Goal: Navigation & Orientation: Find specific page/section

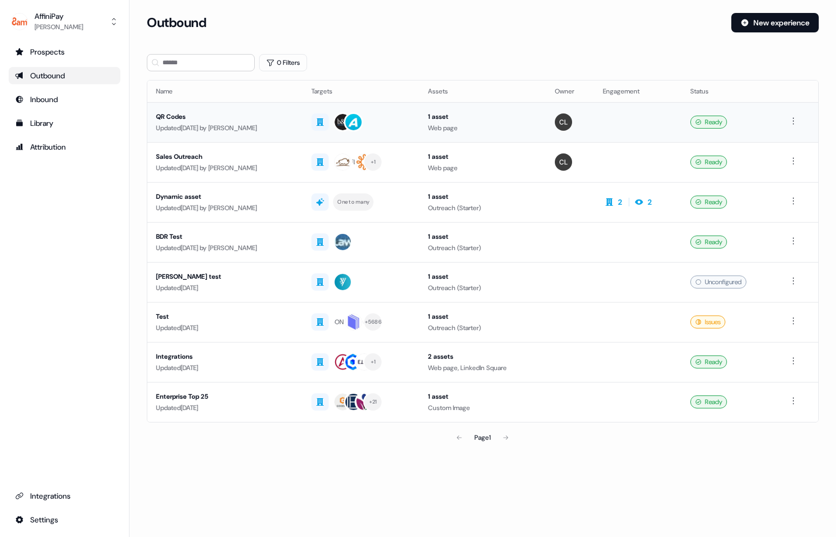
click at [197, 124] on div "Updated [DATE] by [PERSON_NAME]" at bounding box center [225, 128] width 138 height 11
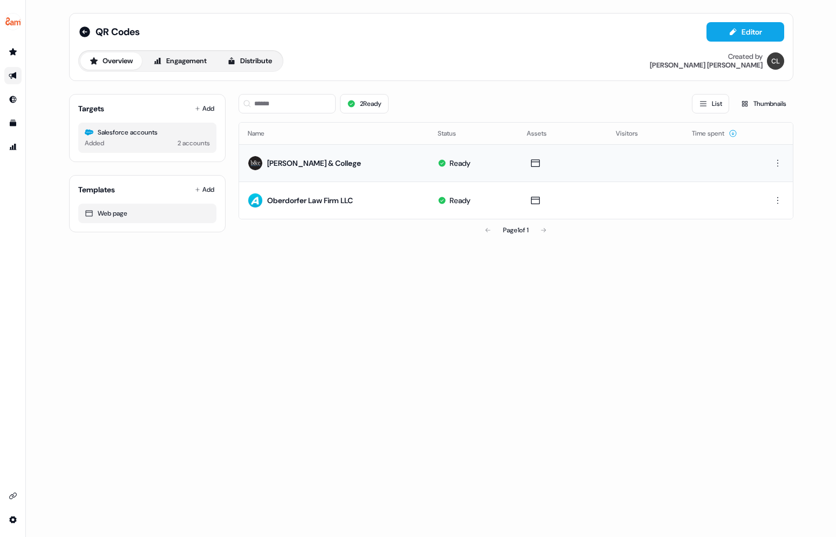
click at [308, 167] on div "[PERSON_NAME] & College" at bounding box center [314, 163] width 94 height 11
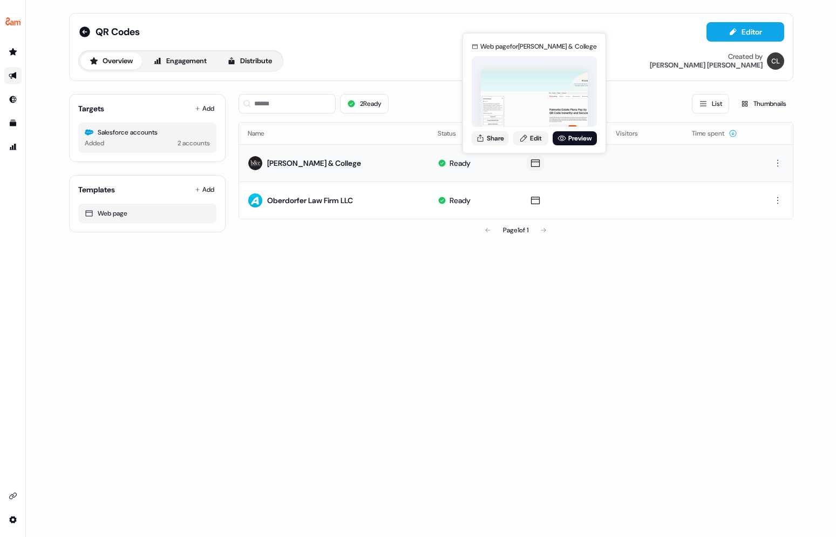
click at [535, 163] on icon at bounding box center [535, 163] width 13 height 11
click at [573, 141] on link "Preview" at bounding box center [575, 138] width 44 height 14
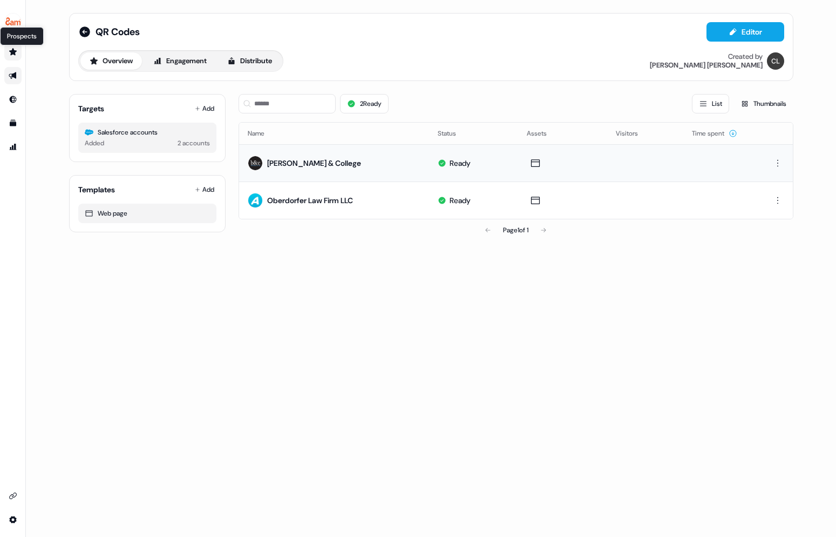
click at [11, 53] on icon "Go to prospects" at bounding box center [13, 51] width 8 height 7
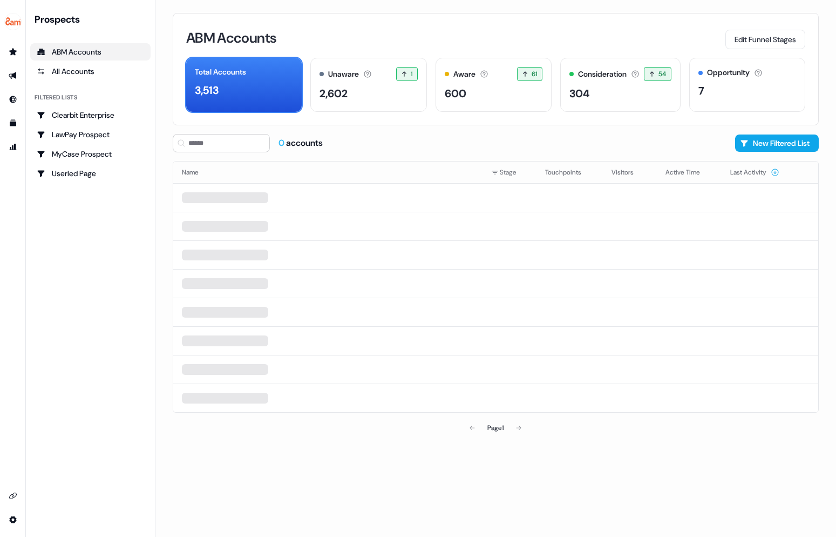
click at [64, 55] on div "ABM Accounts" at bounding box center [90, 51] width 107 height 11
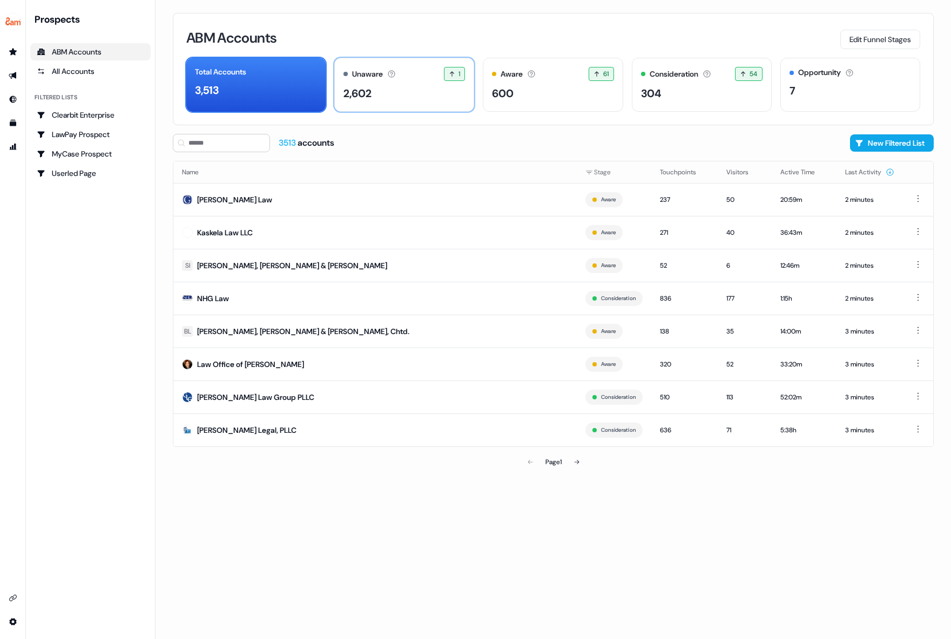
click at [422, 100] on div "2,602" at bounding box center [403, 93] width 121 height 16
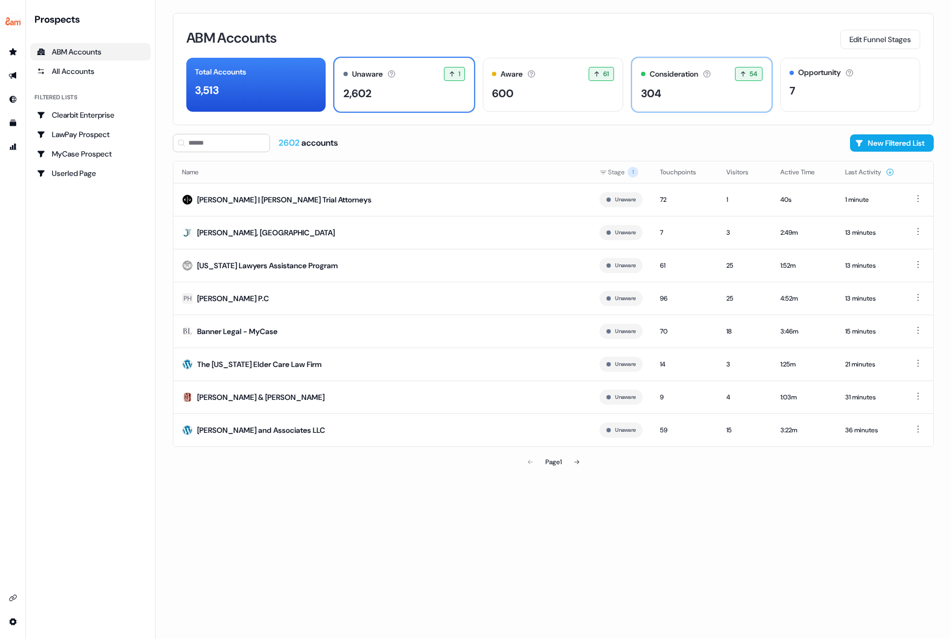
click at [704, 79] on div "Consideration Accounts with 25+ minutes of usage and 2+ visitors in the last 60…" at bounding box center [701, 74] width 121 height 14
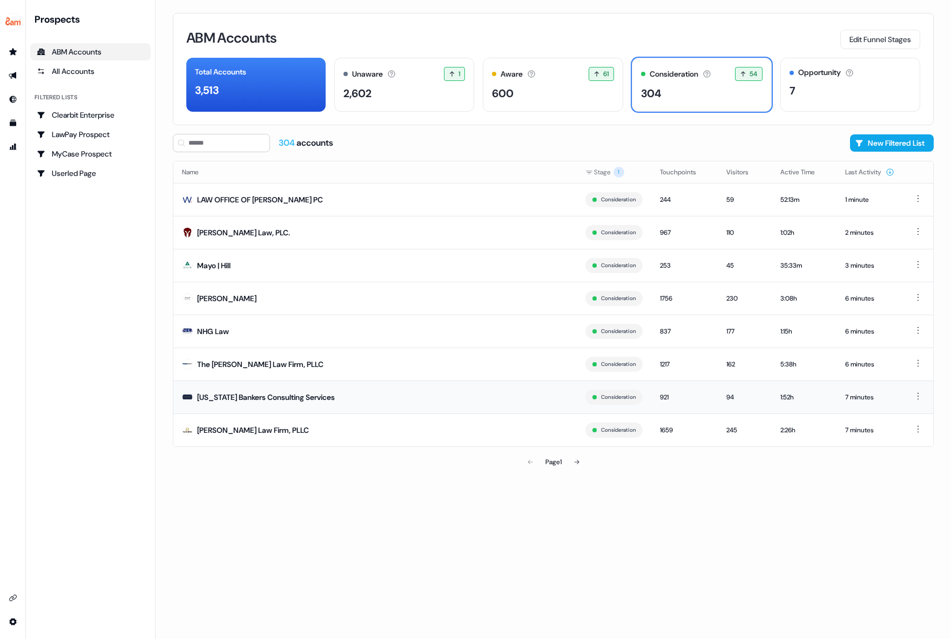
click at [252, 397] on div "[US_STATE] Bankers Consulting Services" at bounding box center [266, 397] width 138 height 11
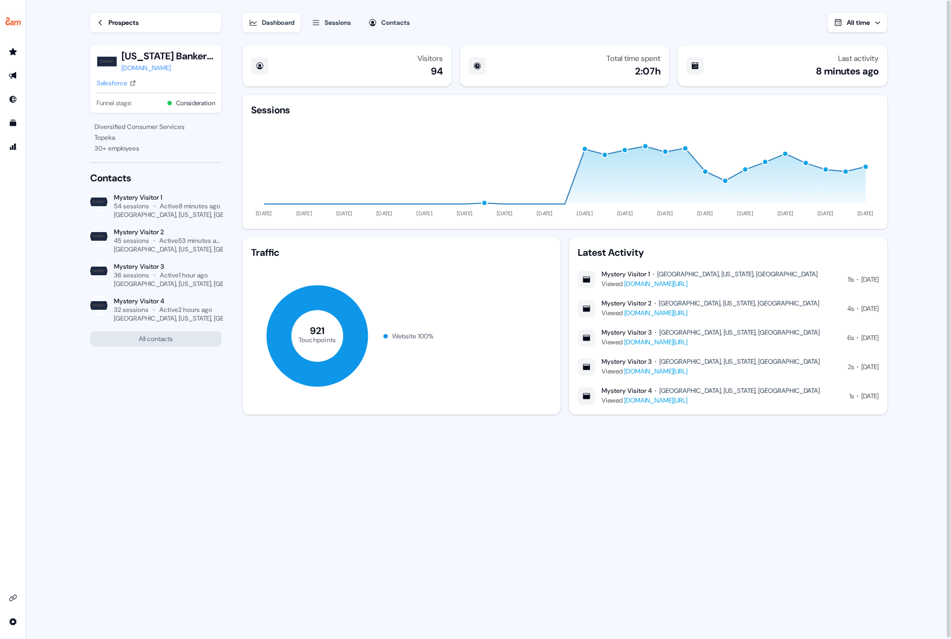
click at [102, 23] on icon at bounding box center [101, 23] width 8 height 8
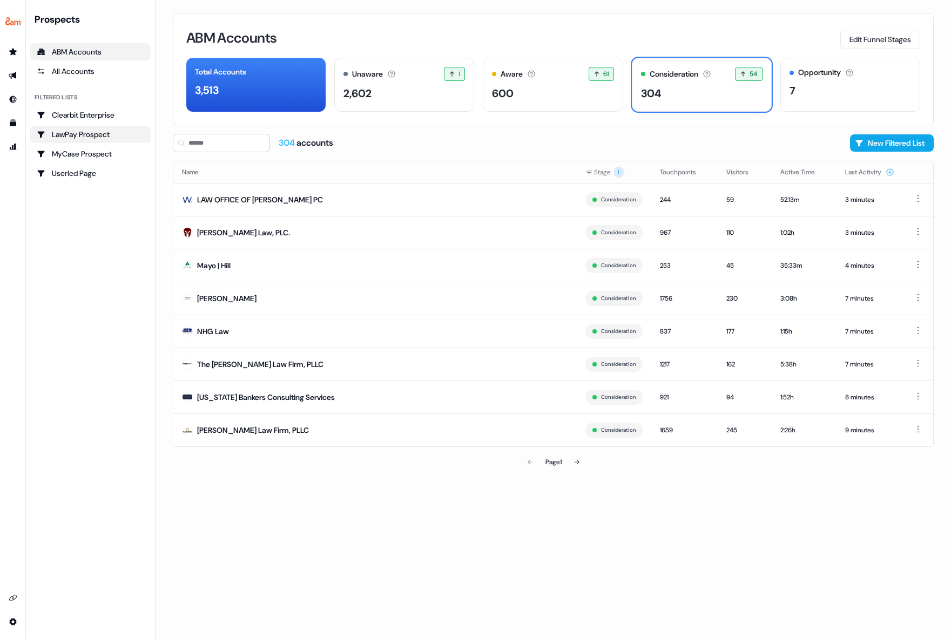
click at [107, 138] on div "LawPay Prospect" at bounding box center [90, 134] width 107 height 11
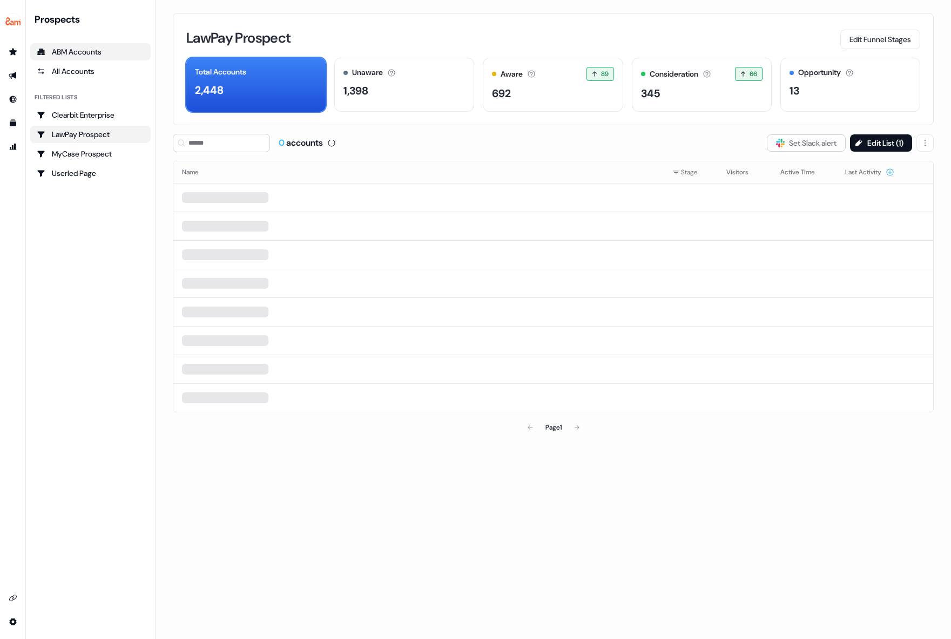
click at [81, 56] on div "ABM Accounts" at bounding box center [90, 51] width 107 height 11
